Goal: Navigation & Orientation: Understand site structure

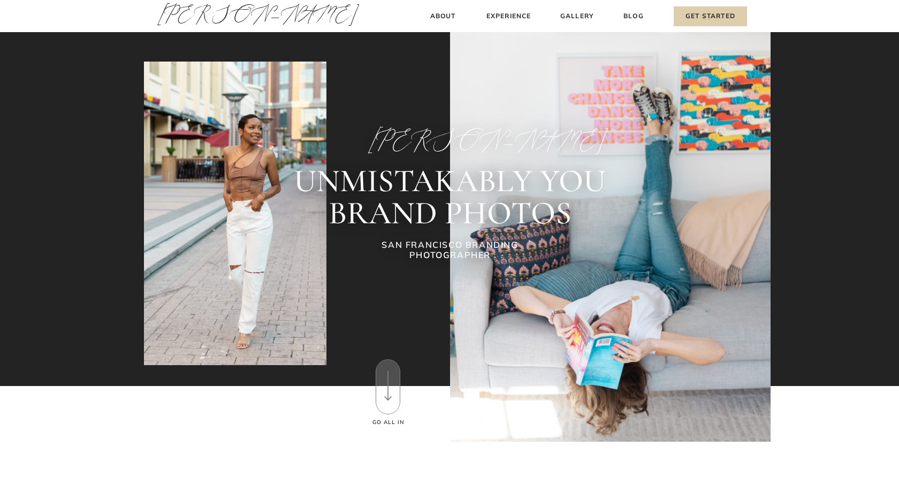
click at [705, 29] on div at bounding box center [610, 233] width 320 height 417
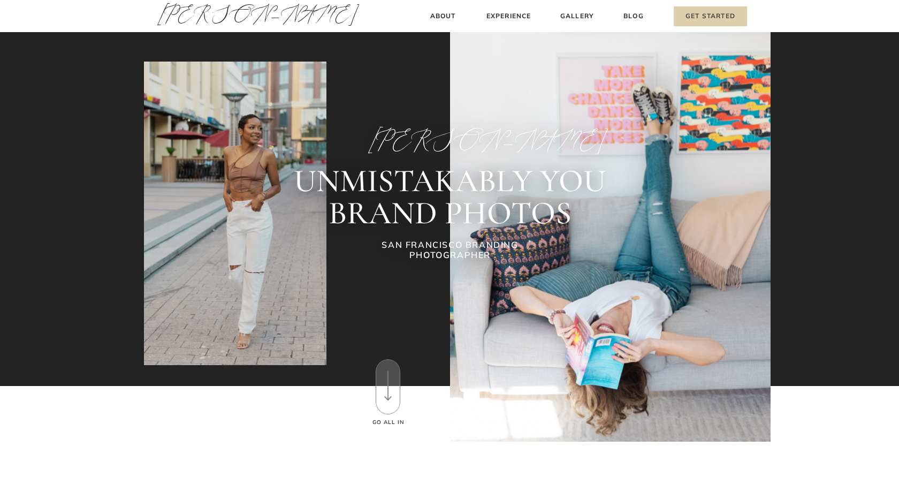
click at [704, 20] on h3 "Get Started" at bounding box center [710, 16] width 73 height 20
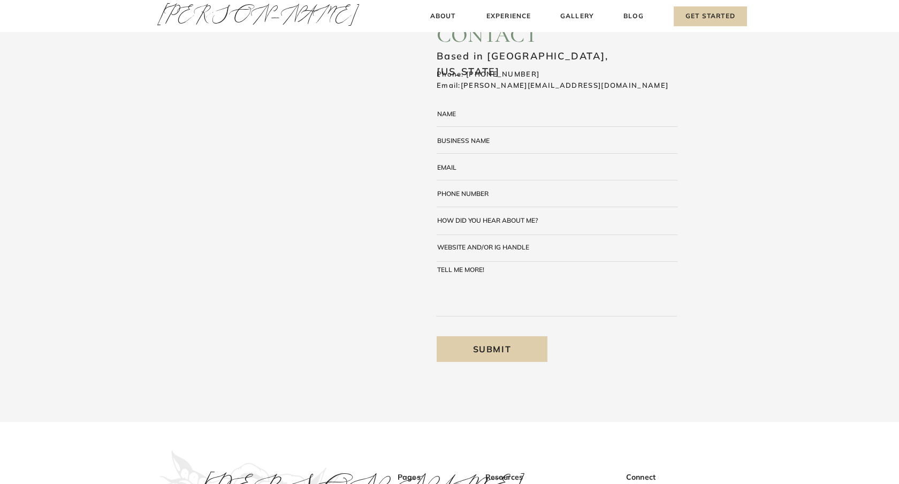
scroll to position [209, 0]
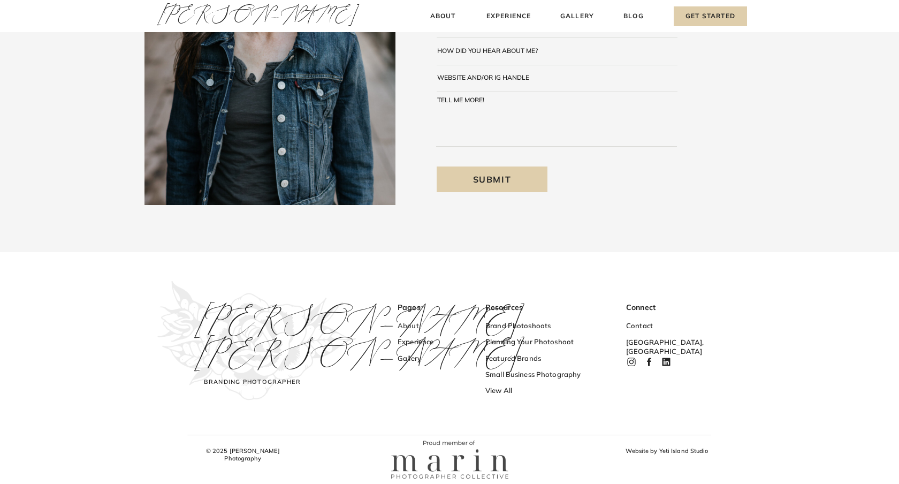
click at [410, 327] on h3 "About" at bounding box center [430, 326] width 64 height 11
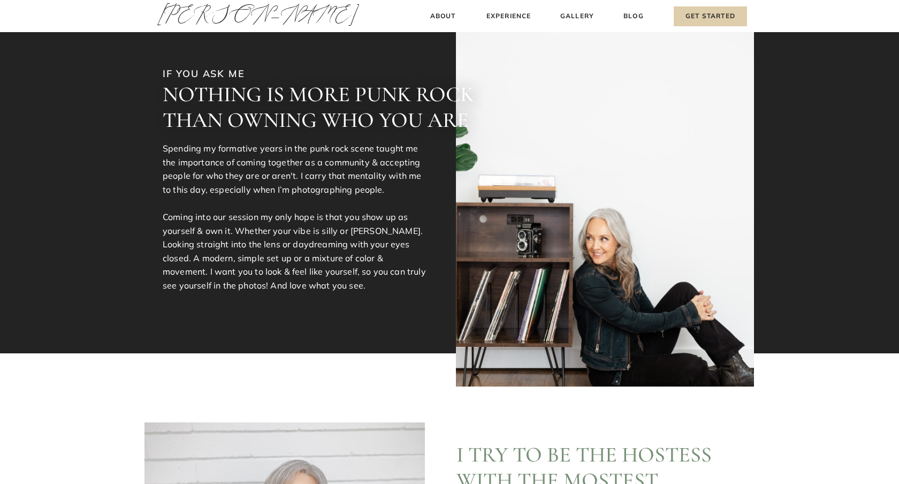
click at [217, 10] on h3 "[PERSON_NAME]" at bounding box center [207, 17] width 100 height 36
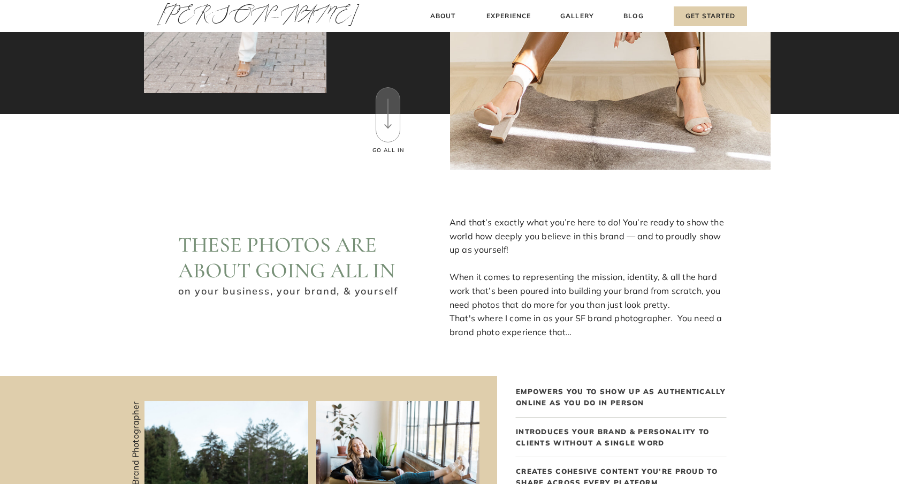
scroll to position [273, 0]
